Goal: Communication & Community: Answer question/provide support

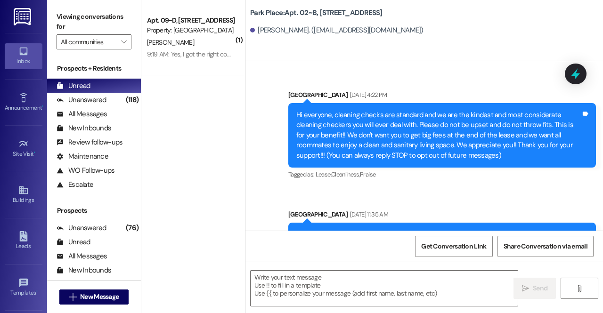
scroll to position [37162, 0]
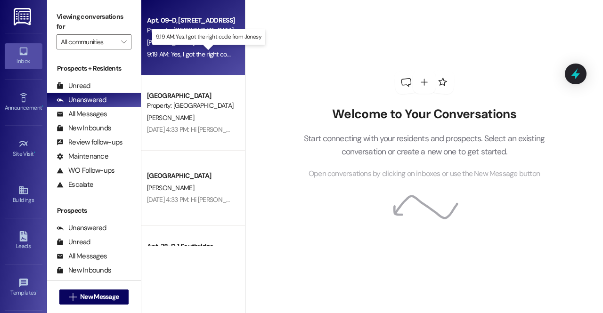
click at [192, 52] on div "9:19 AM: Yes, I got the right code from Jonesy 9:19 AM: Yes, I got the right co…" at bounding box center [208, 54] width 123 height 8
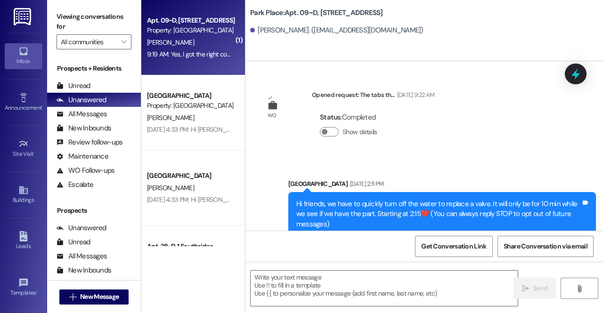
scroll to position [19697, 0]
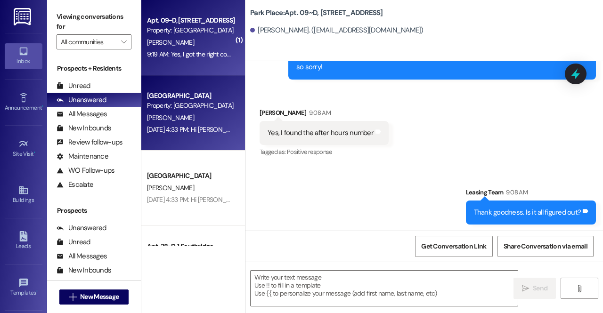
click at [194, 104] on div "Property: [GEOGRAPHIC_DATA]" at bounding box center [190, 106] width 87 height 10
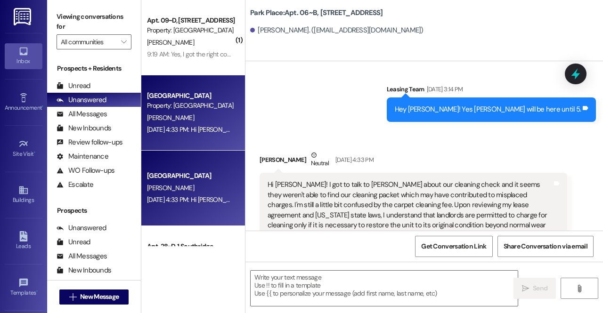
scroll to position [29895, 0]
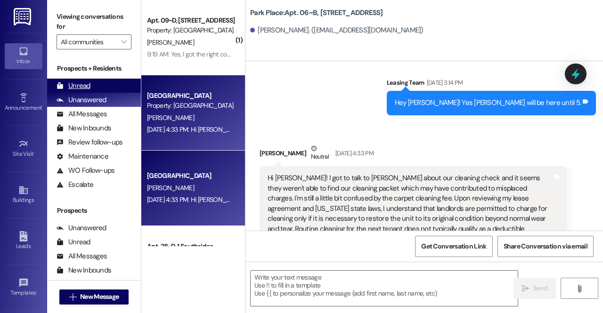
click at [97, 82] on div "Unread (0)" at bounding box center [94, 86] width 94 height 14
